Goal: Book appointment/travel/reservation

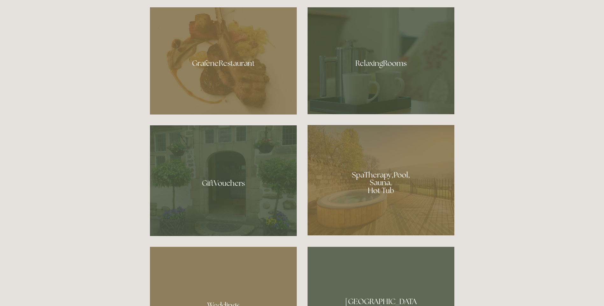
scroll to position [446, 0]
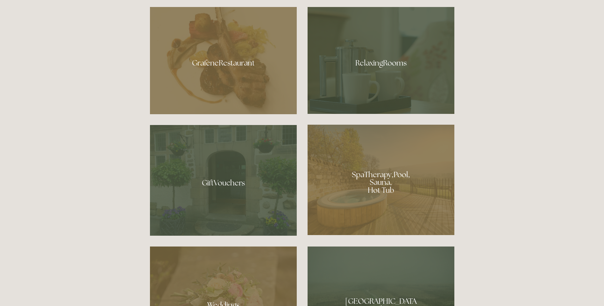
click at [372, 60] on div at bounding box center [381, 60] width 147 height 107
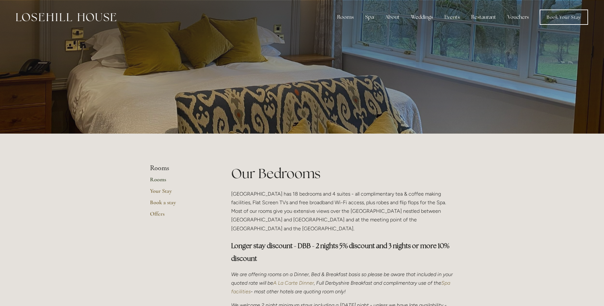
click at [158, 181] on link "Rooms" at bounding box center [180, 181] width 61 height 11
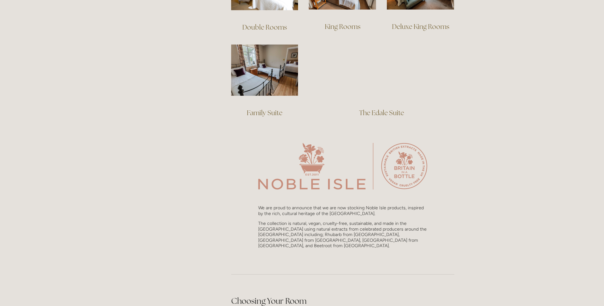
scroll to position [414, 0]
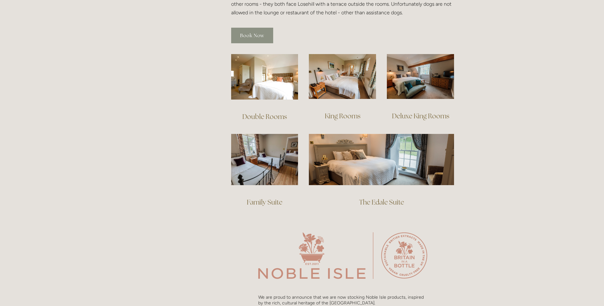
click at [243, 28] on link "Book Now" at bounding box center [252, 36] width 42 height 16
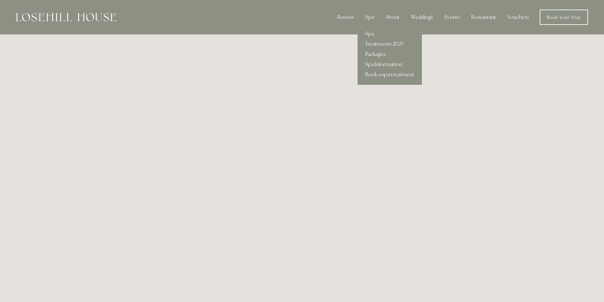
click at [369, 16] on div "Spa" at bounding box center [369, 17] width 19 height 13
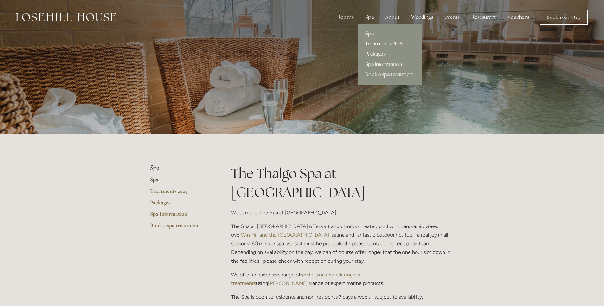
click at [382, 42] on link "Treatments 2025" at bounding box center [390, 44] width 64 height 10
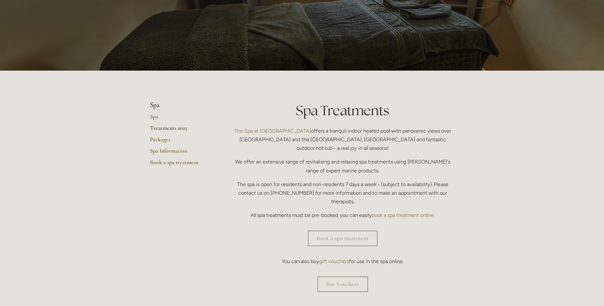
scroll to position [64, 0]
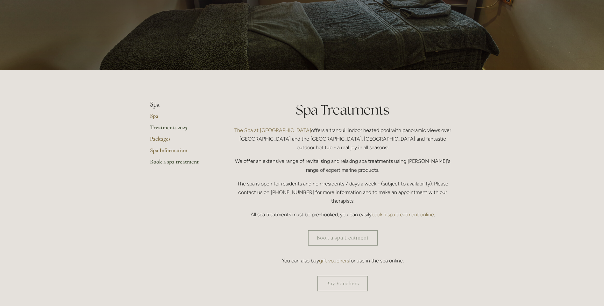
click at [168, 163] on link "Book a spa treatment" at bounding box center [180, 163] width 61 height 11
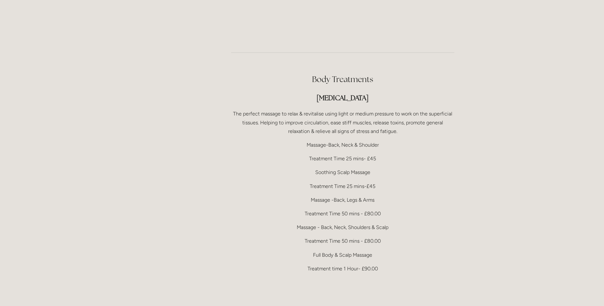
scroll to position [1274, 0]
